Goal: Task Accomplishment & Management: Manage account settings

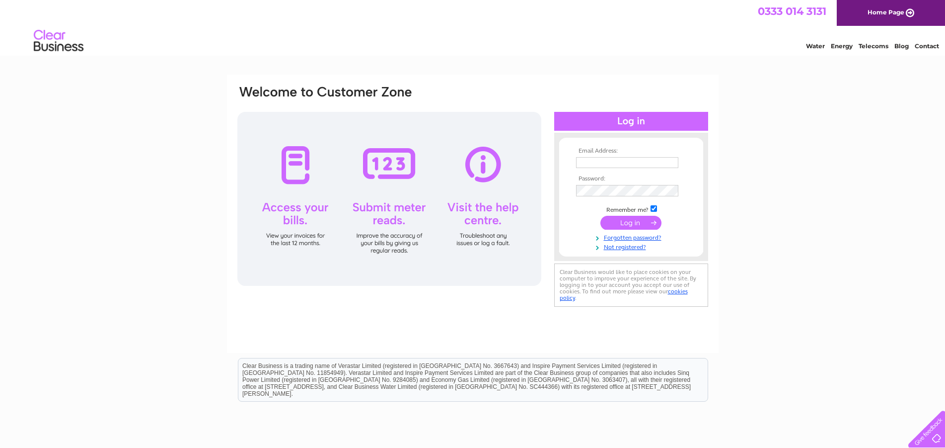
type input "david@godsmantyres.co.uk"
click at [622, 218] on input "submit" at bounding box center [631, 223] width 61 height 14
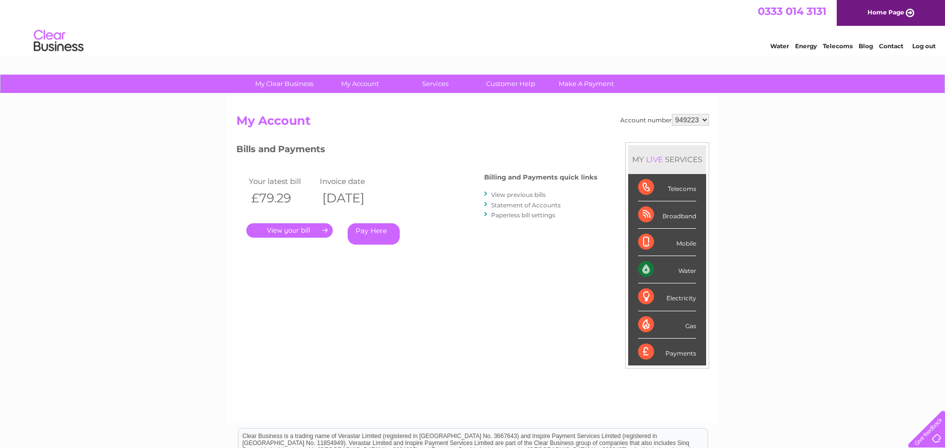
click at [295, 228] on link "." at bounding box center [289, 230] width 86 height 14
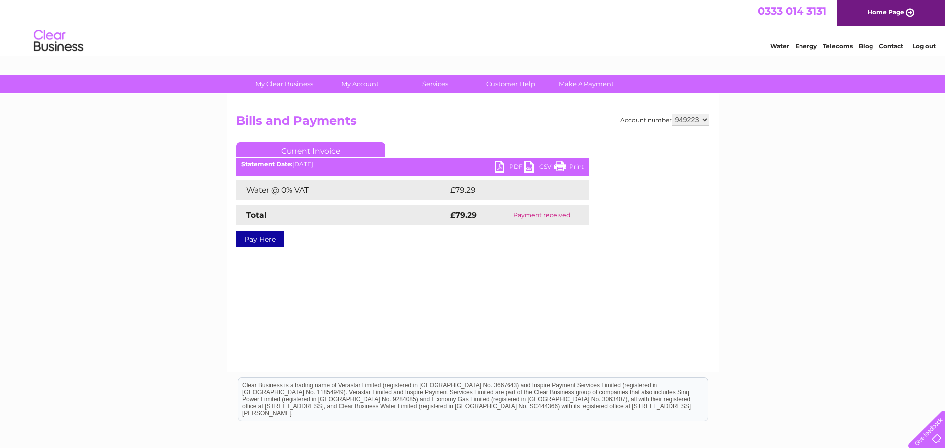
click at [496, 167] on link "PDF" at bounding box center [510, 167] width 30 height 14
